Goal: Task Accomplishment & Management: Manage account settings

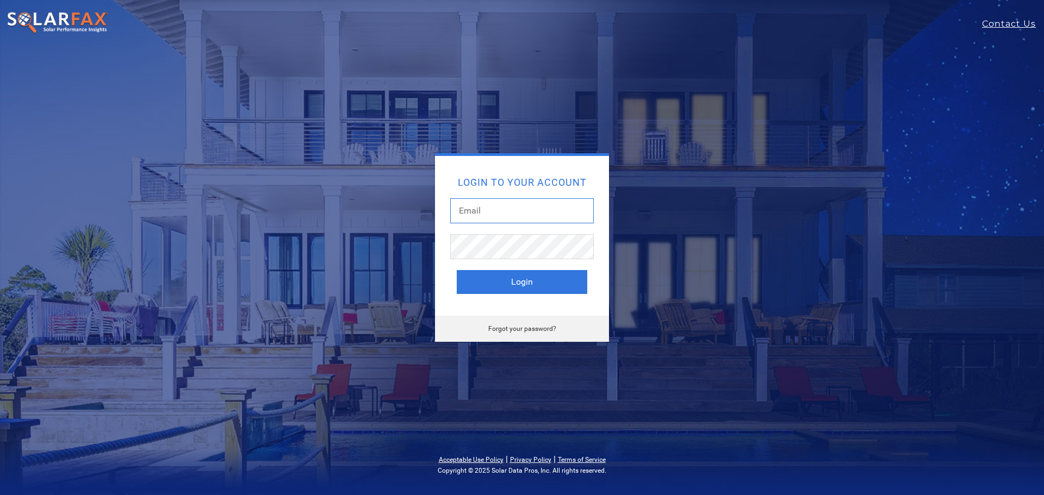
click at [545, 211] on input "text" at bounding box center [522, 211] width 144 height 25
type input "[EMAIL_ADDRESS][DOMAIN_NAME]"
click at [494, 277] on button "Login" at bounding box center [522, 282] width 131 height 24
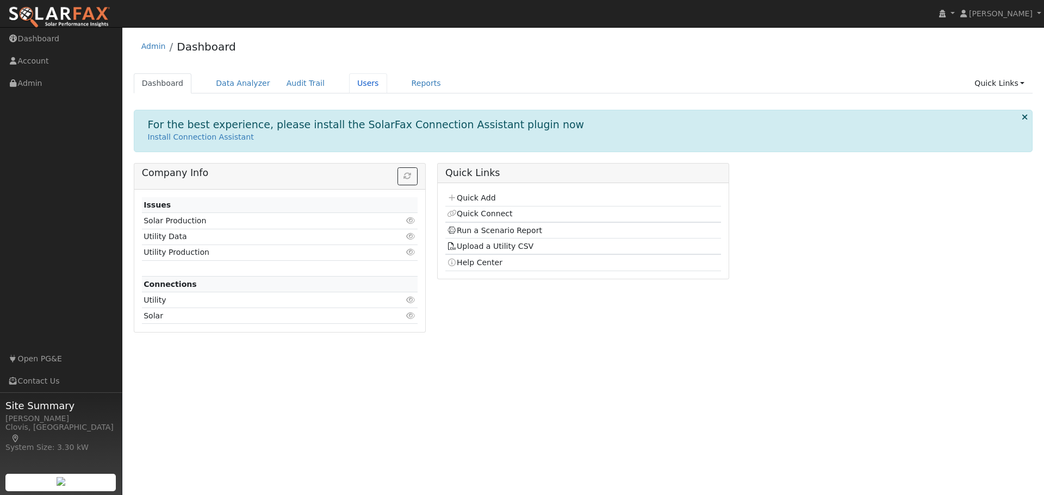
drag, startPoint x: 360, startPoint y: 86, endPoint x: 369, endPoint y: 85, distance: 8.7
click at [360, 86] on link "Users" at bounding box center [368, 83] width 38 height 20
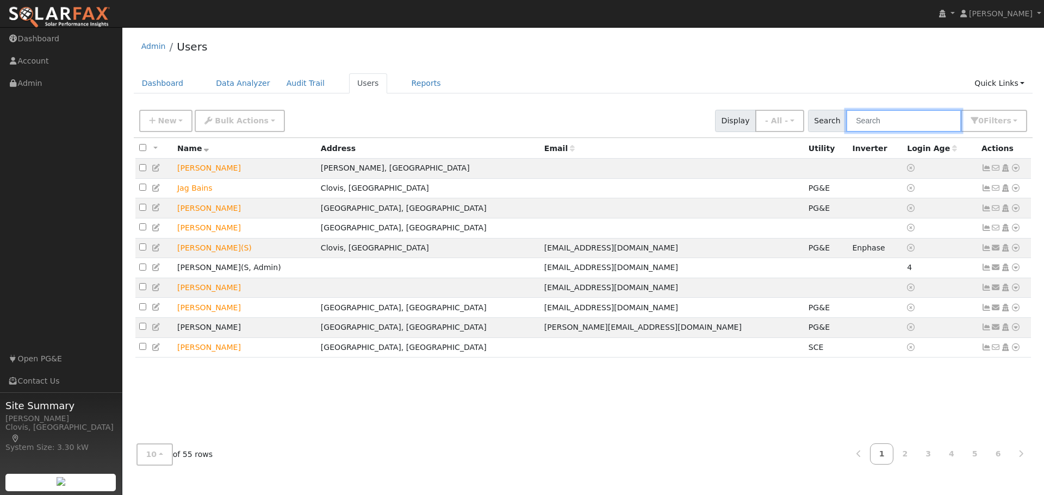
click at [883, 125] on input "text" at bounding box center [903, 121] width 115 height 22
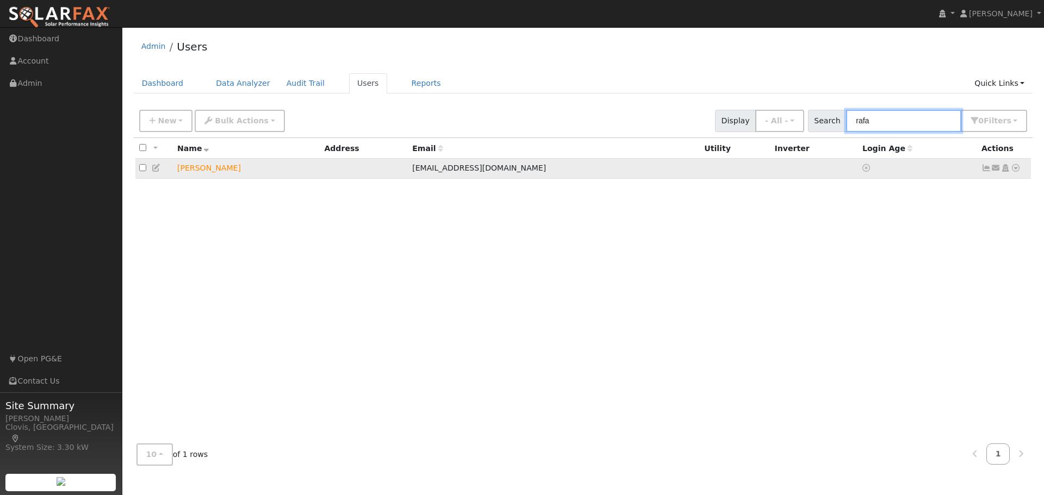
type input "rafa"
click at [1023, 170] on td "Send Email... Copy a Link Reset Password Open Access Data Analyzer Reports Scen…" at bounding box center [1005, 169] width 54 height 20
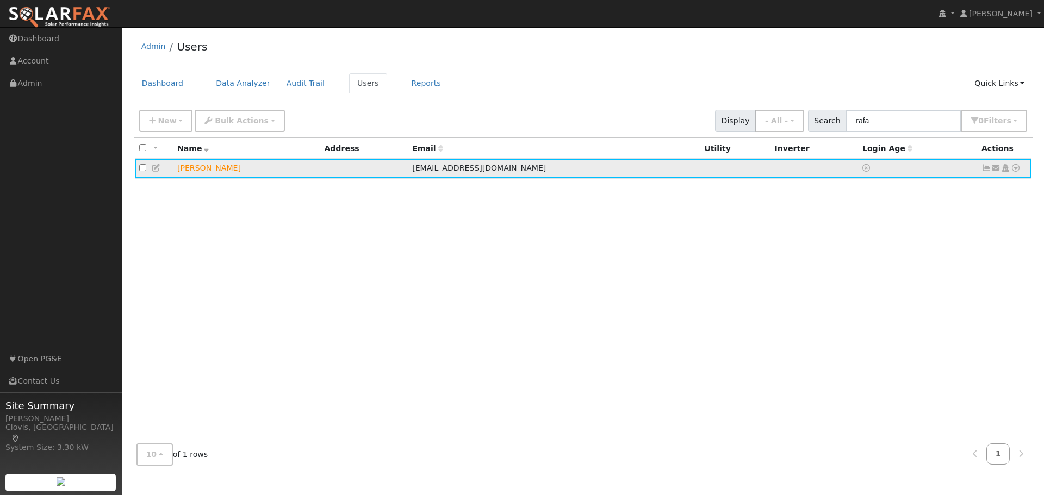
click at [1017, 170] on icon at bounding box center [1016, 168] width 10 height 8
click at [895, 256] on link "Utility" at bounding box center [903, 250] width 76 height 15
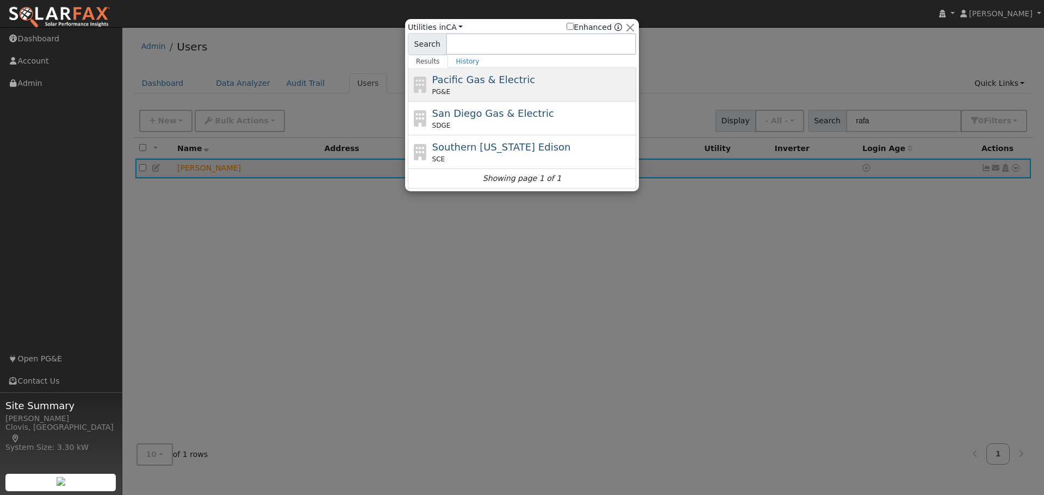
click at [493, 94] on div "PG&E" at bounding box center [533, 92] width 202 height 10
